Goal: Transaction & Acquisition: Purchase product/service

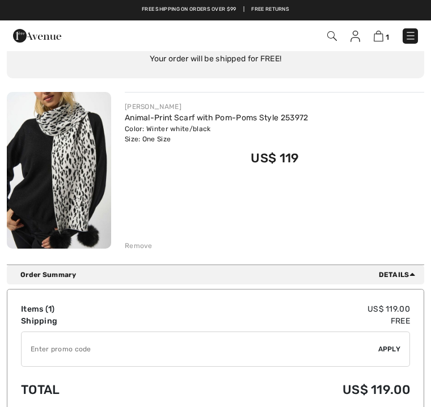
scroll to position [82, 0]
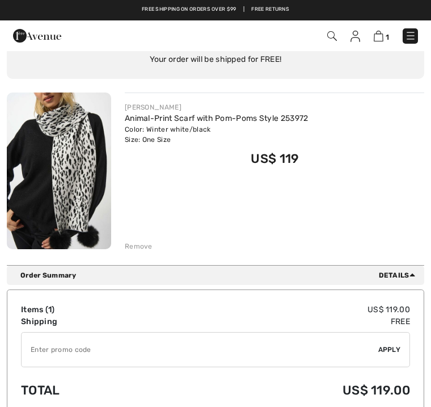
click at [382, 35] on img at bounding box center [379, 36] width 10 height 11
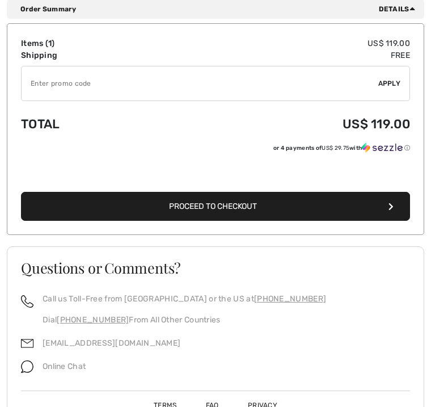
scroll to position [361, 0]
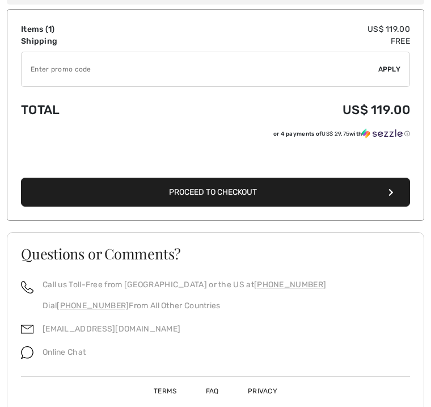
click at [233, 192] on span "Proceed to Checkout" at bounding box center [213, 193] width 88 height 10
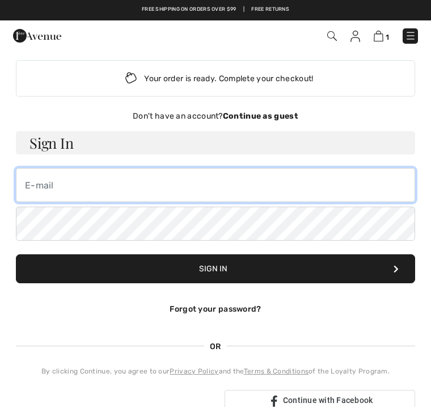
click at [54, 186] on input "email" at bounding box center [215, 185] width 399 height 34
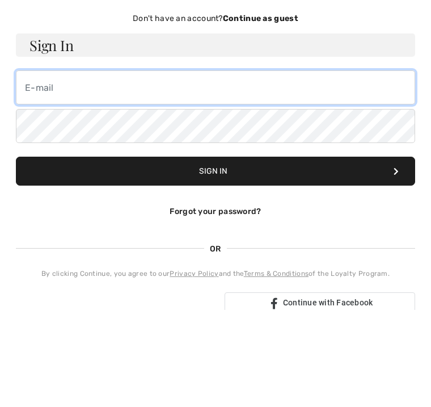
type input "[EMAIL_ADDRESS][DOMAIN_NAME]"
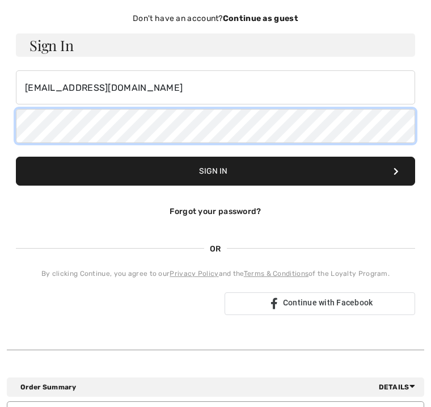
scroll to position [97, 0]
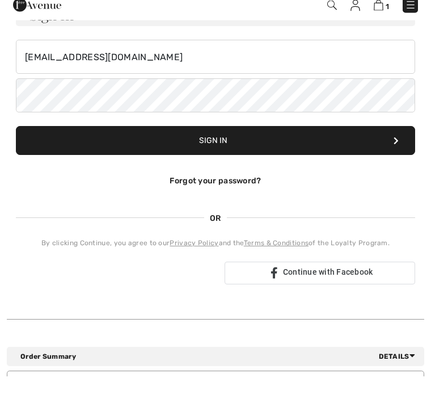
click at [218, 157] on button "Sign In" at bounding box center [215, 171] width 399 height 29
